Goal: Information Seeking & Learning: Learn about a topic

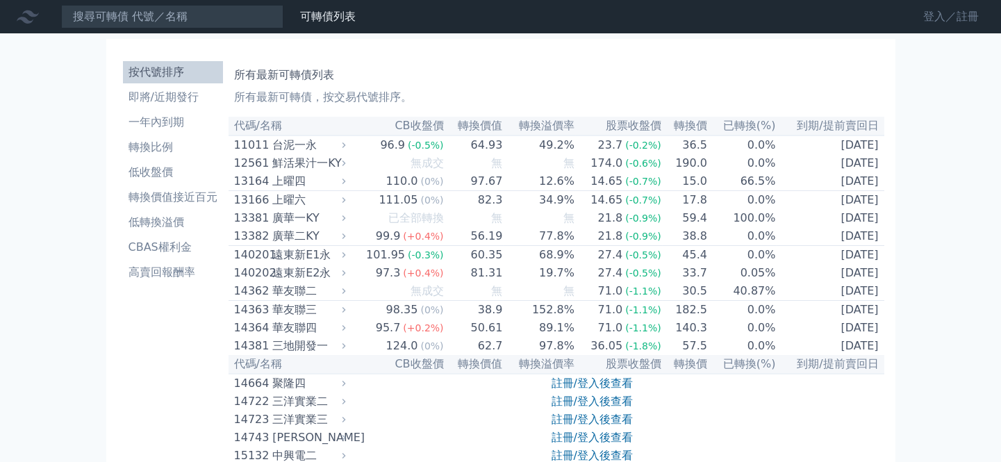
click at [940, 18] on link "登入／註冊" at bounding box center [951, 17] width 78 height 22
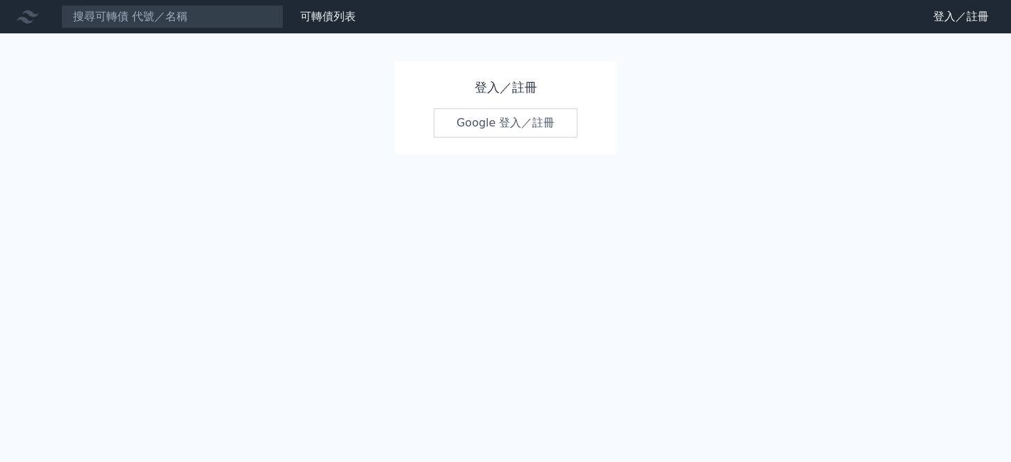
click at [479, 138] on link "Google 登入／註冊" at bounding box center [505, 122] width 144 height 29
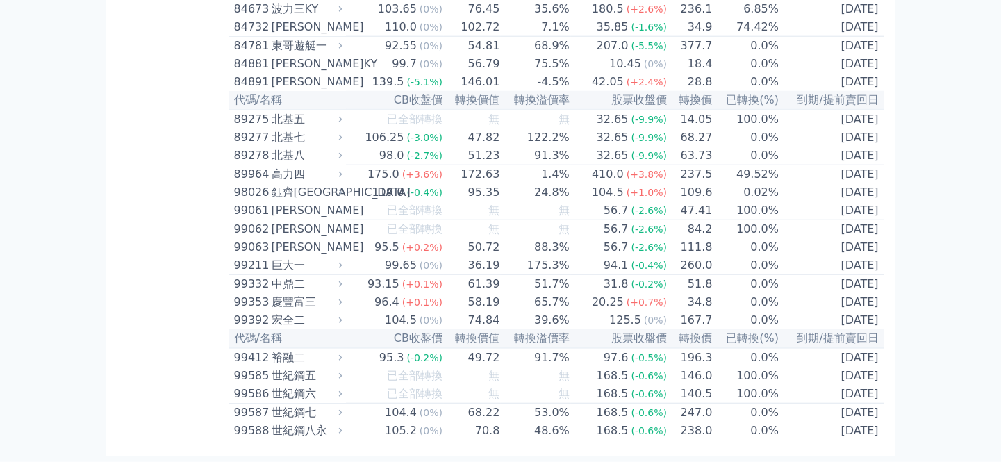
scroll to position [10079, 0]
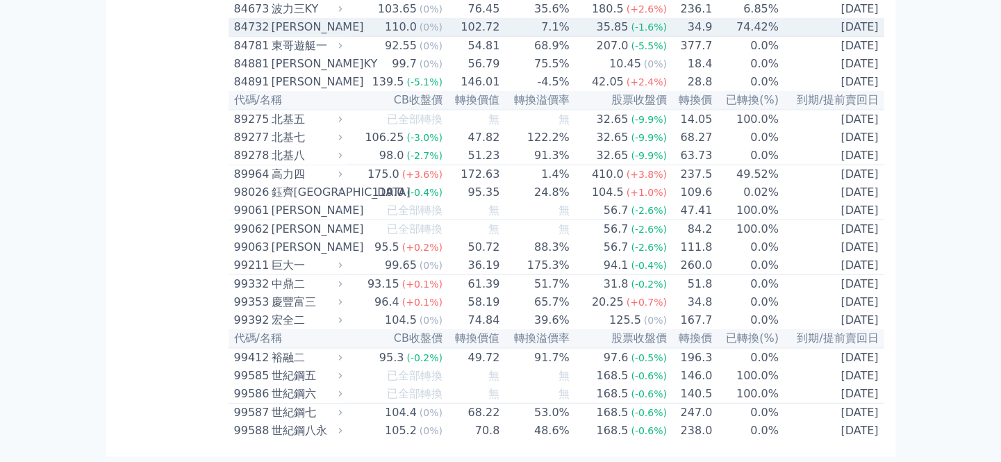
click at [272, 35] on div "[PERSON_NAME]" at bounding box center [306, 27] width 68 height 17
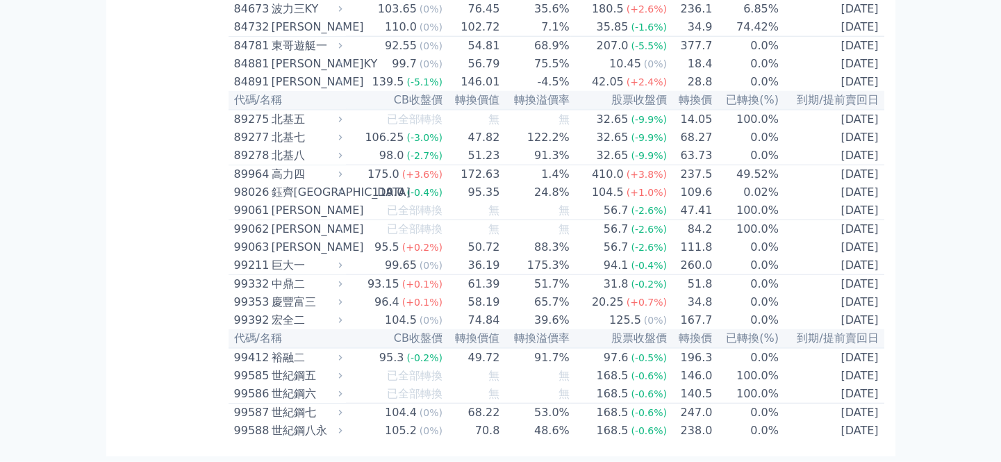
drag, startPoint x: 522, startPoint y: 121, endPoint x: 588, endPoint y: 115, distance: 66.3
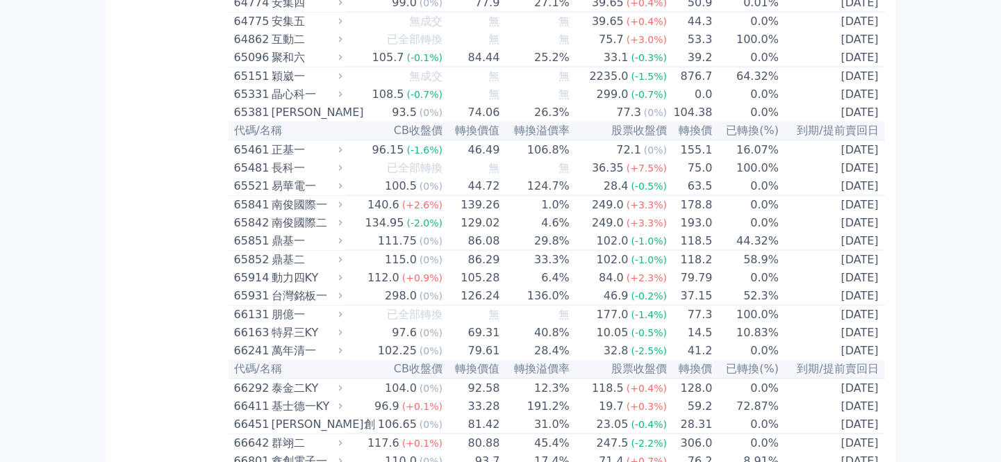
scroll to position [6036, 0]
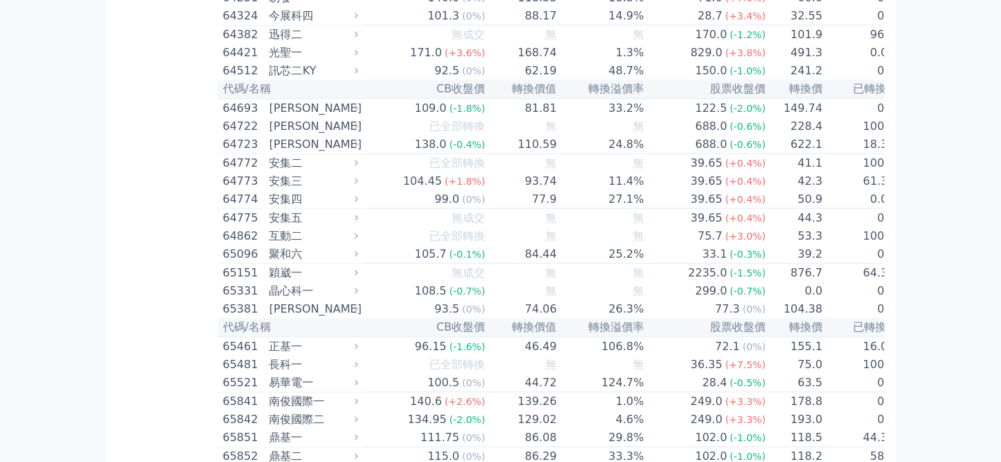
scroll to position [6226, 0]
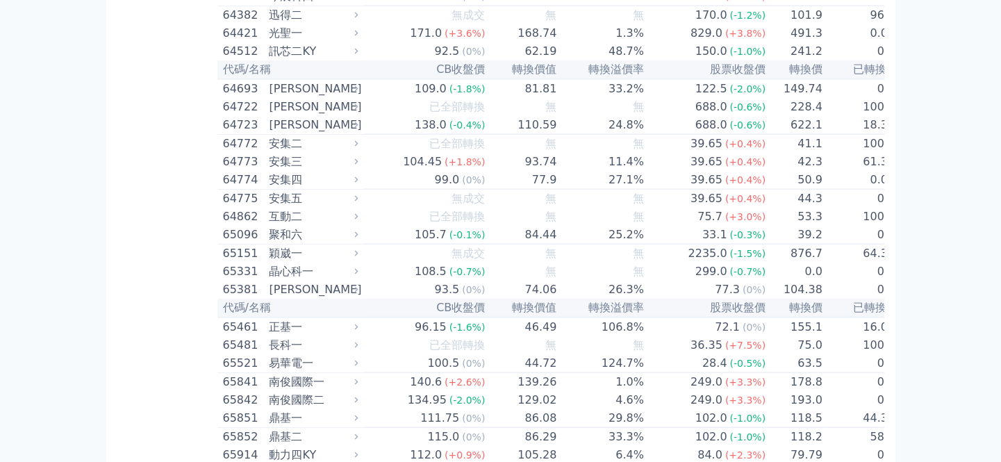
drag, startPoint x: 358, startPoint y: 438, endPoint x: 465, endPoint y: 435, distance: 107.7
